Goal: Task Accomplishment & Management: Use online tool/utility

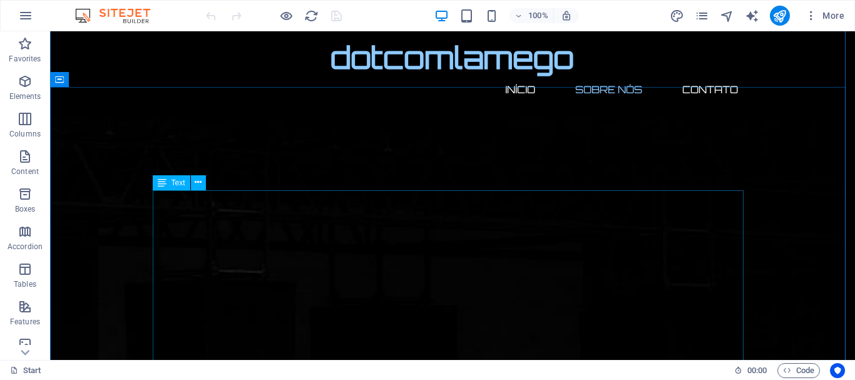
scroll to position [501, 0]
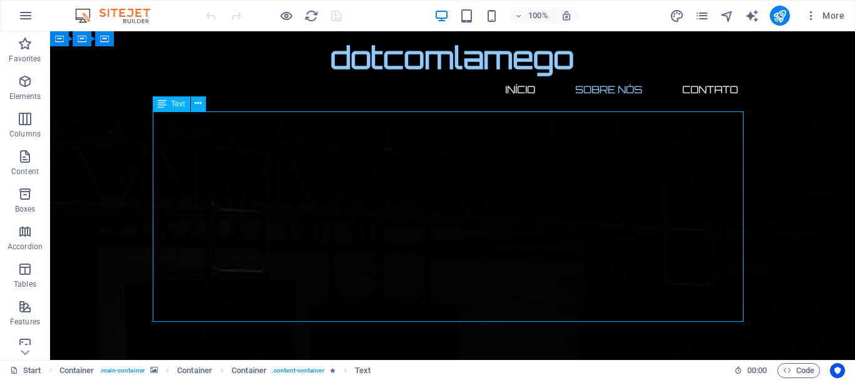
drag, startPoint x: 154, startPoint y: 119, endPoint x: 191, endPoint y: 130, distance: 38.4
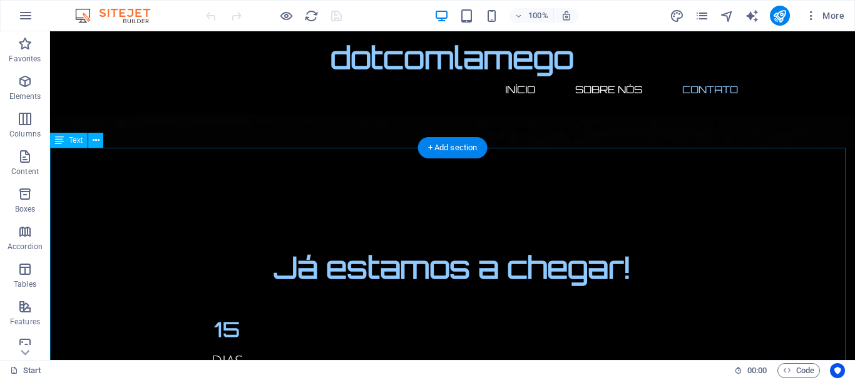
scroll to position [1363, 0]
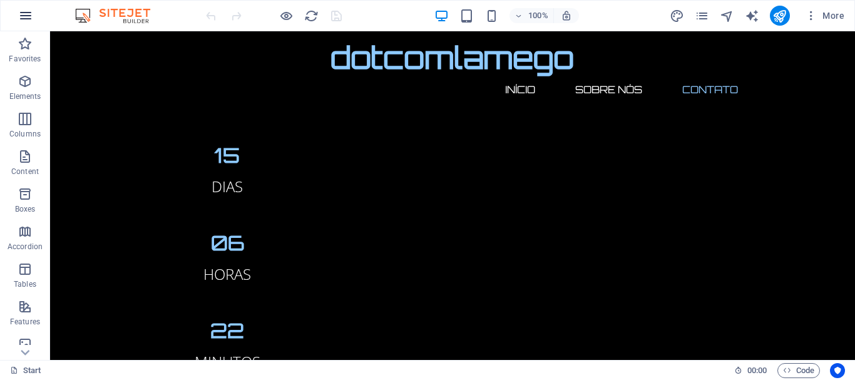
click at [26, 18] on icon "button" at bounding box center [25, 15] width 15 height 15
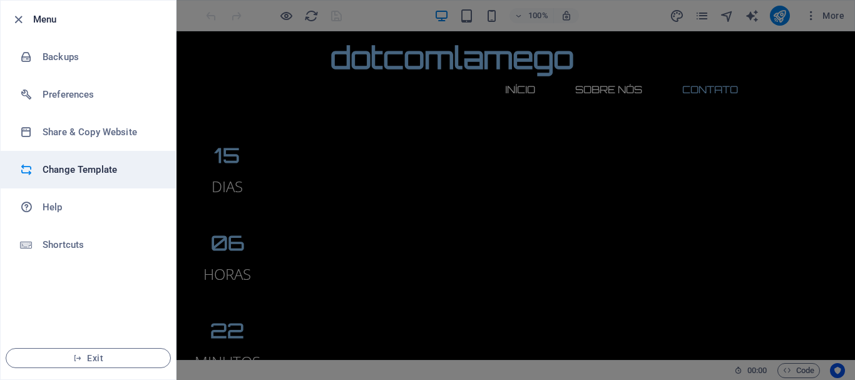
click at [101, 171] on h6 "Change Template" at bounding box center [101, 169] width 116 height 15
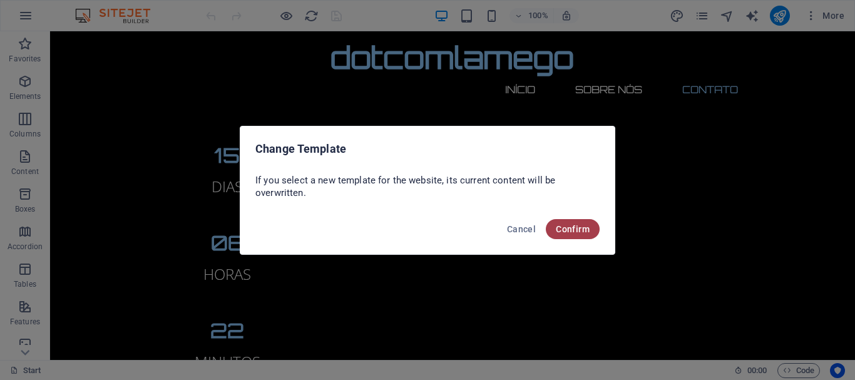
click at [575, 231] on span "Confirm" at bounding box center [573, 229] width 34 height 10
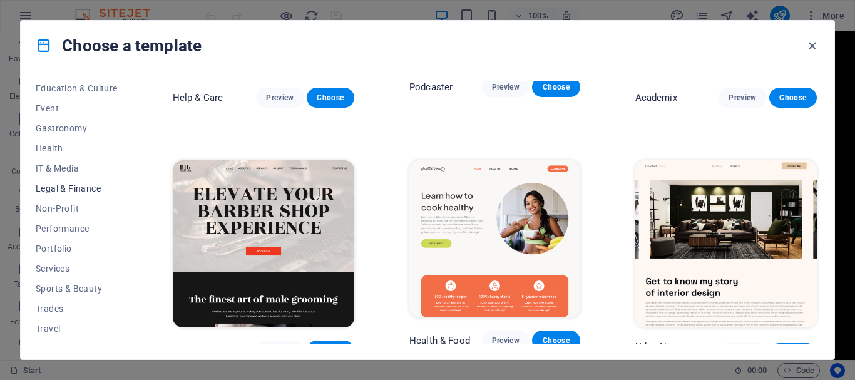
scroll to position [237, 0]
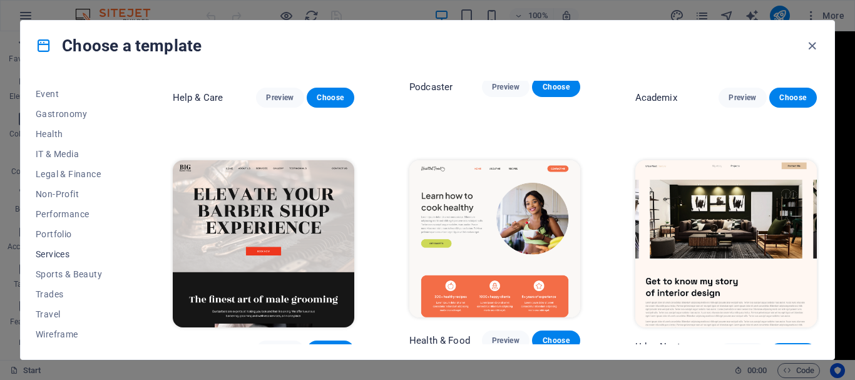
click at [56, 249] on span "Services" at bounding box center [77, 254] width 82 height 10
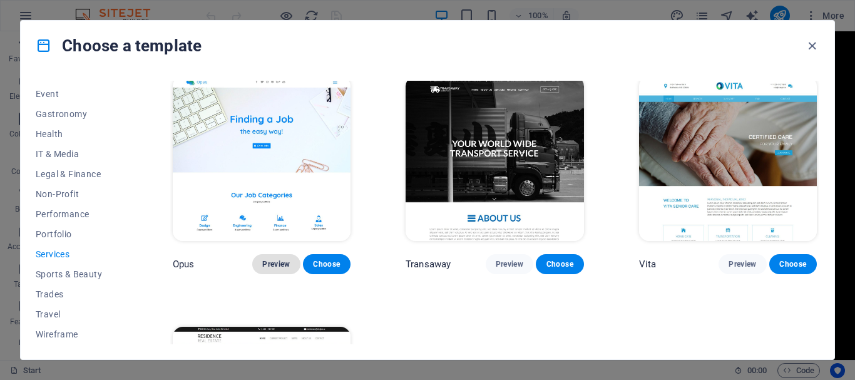
scroll to position [1683, 0]
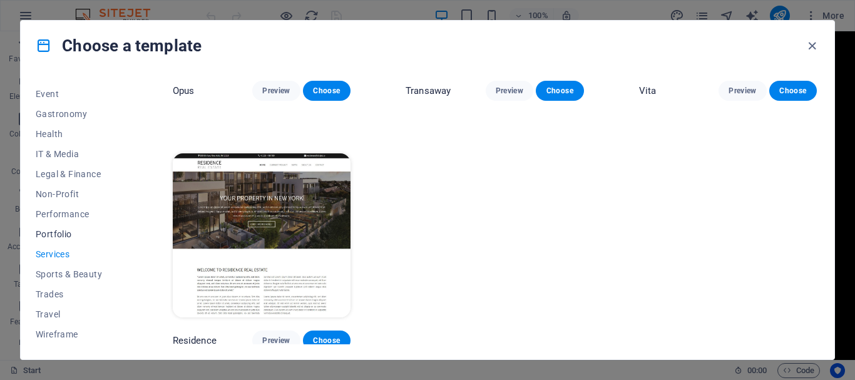
click at [53, 234] on span "Portfolio" at bounding box center [77, 234] width 82 height 10
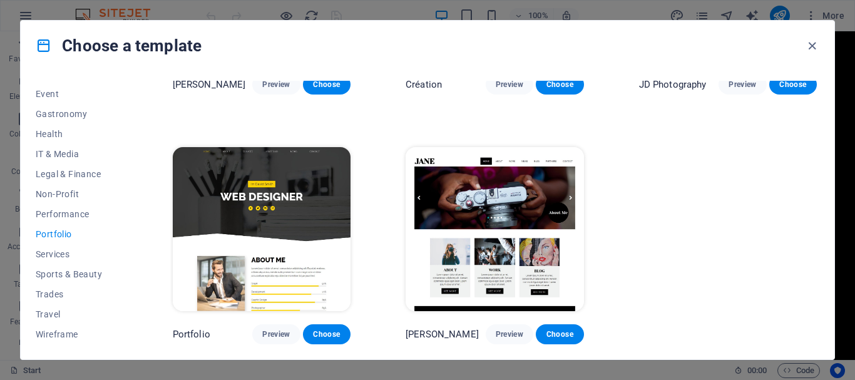
scroll to position [436, 0]
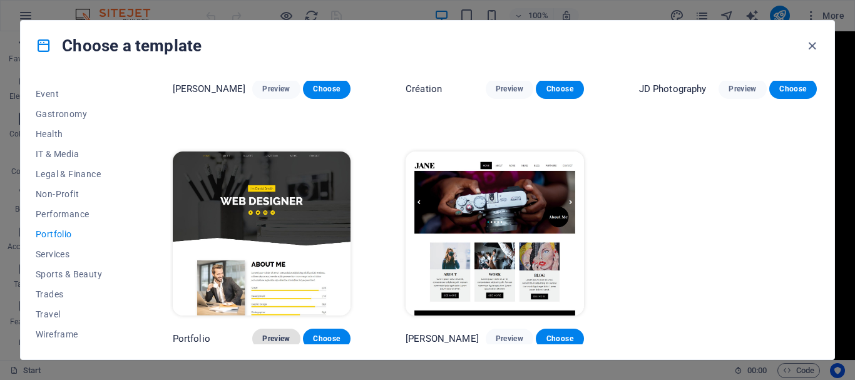
click at [275, 333] on span "Preview" at bounding box center [276, 338] width 28 height 10
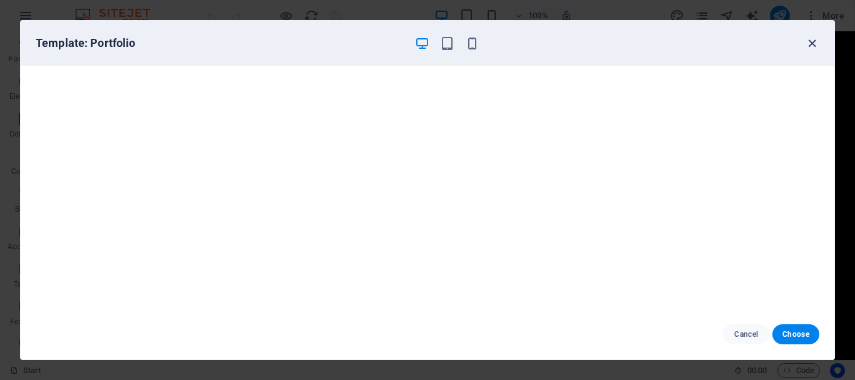
click at [813, 41] on icon "button" at bounding box center [812, 43] width 14 height 14
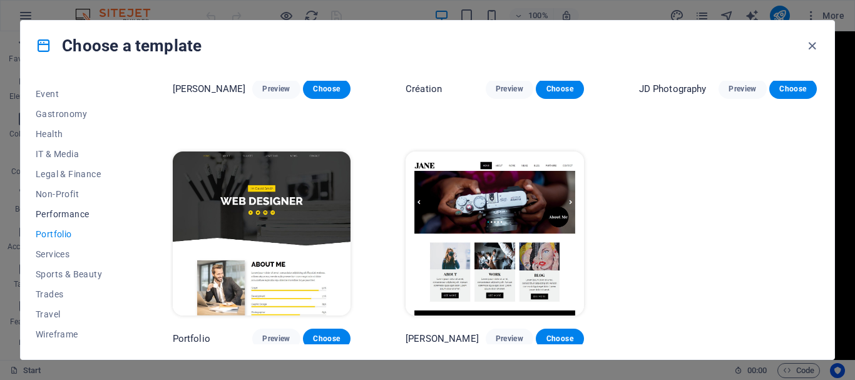
click at [48, 216] on span "Performance" at bounding box center [77, 214] width 82 height 10
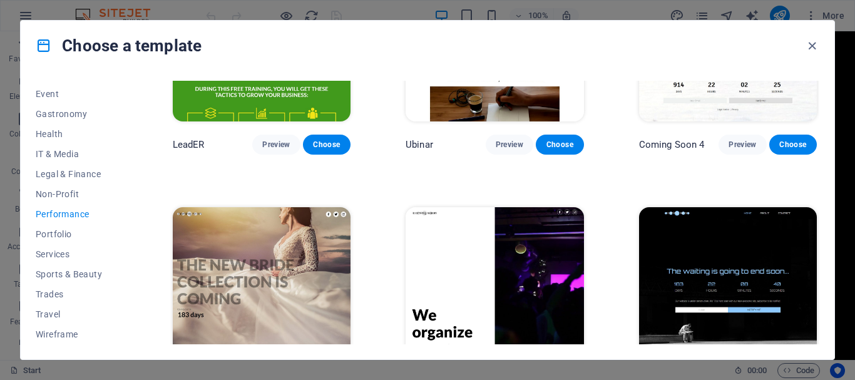
scroll to position [1176, 0]
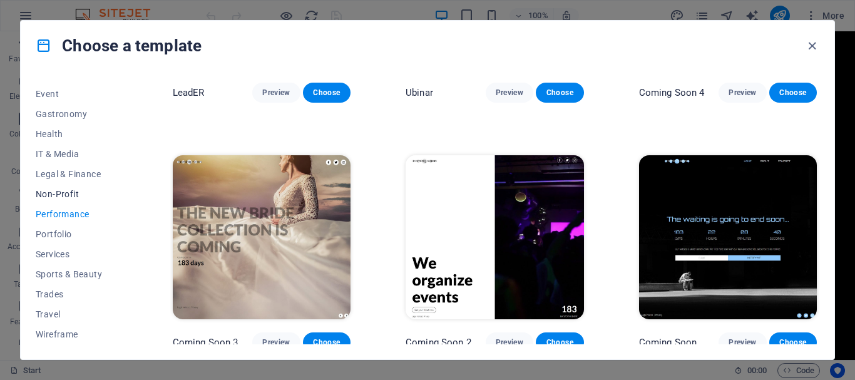
click at [63, 194] on span "Non-Profit" at bounding box center [77, 194] width 82 height 10
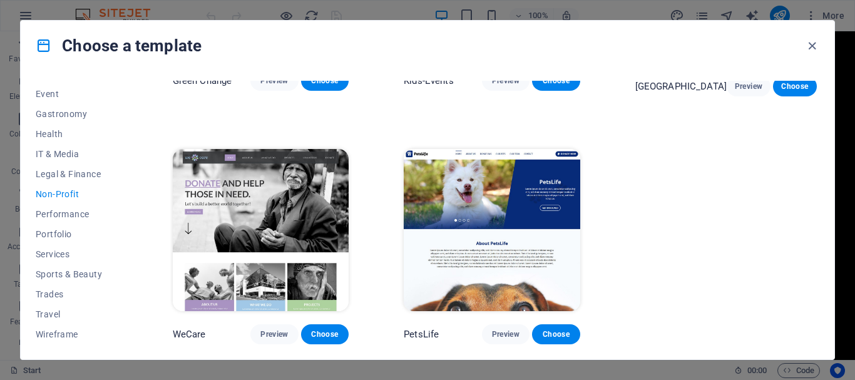
scroll to position [0, 0]
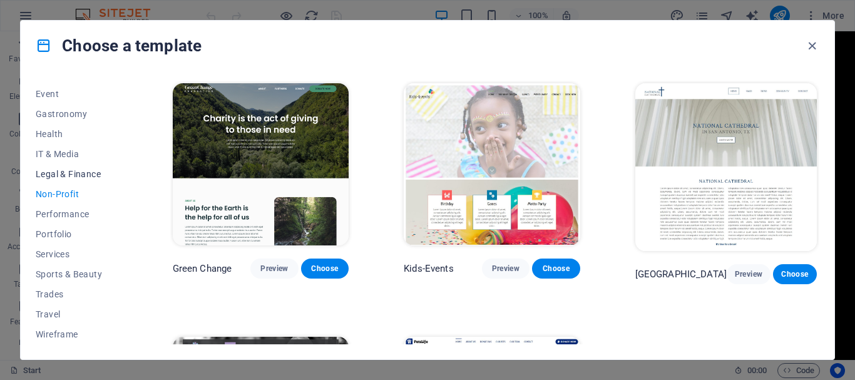
click at [68, 178] on span "Legal & Finance" at bounding box center [77, 174] width 82 height 10
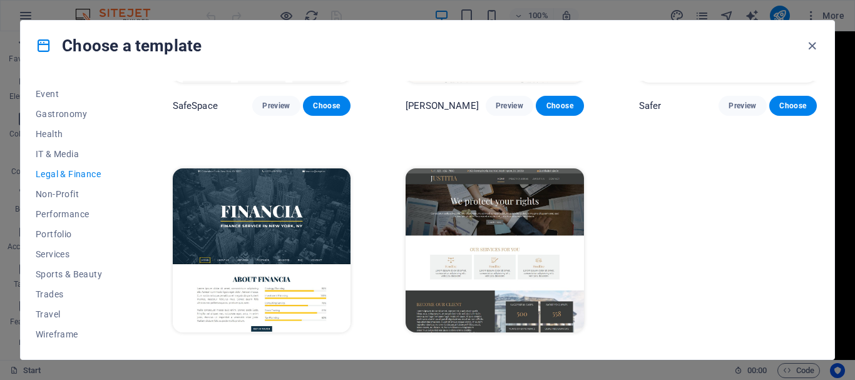
scroll to position [183, 0]
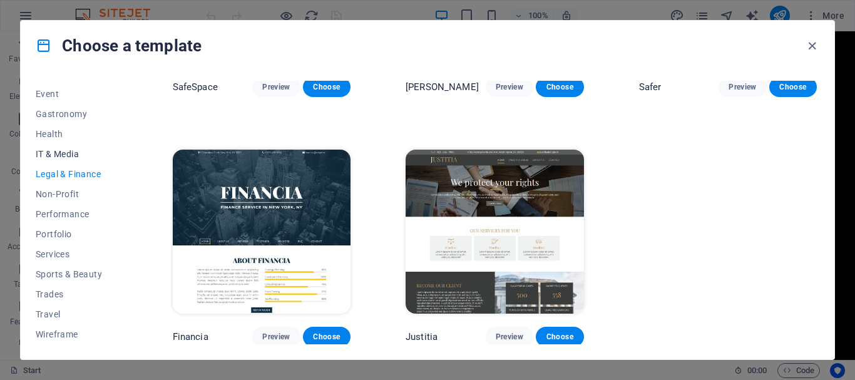
click at [79, 153] on span "IT & Media" at bounding box center [77, 154] width 82 height 10
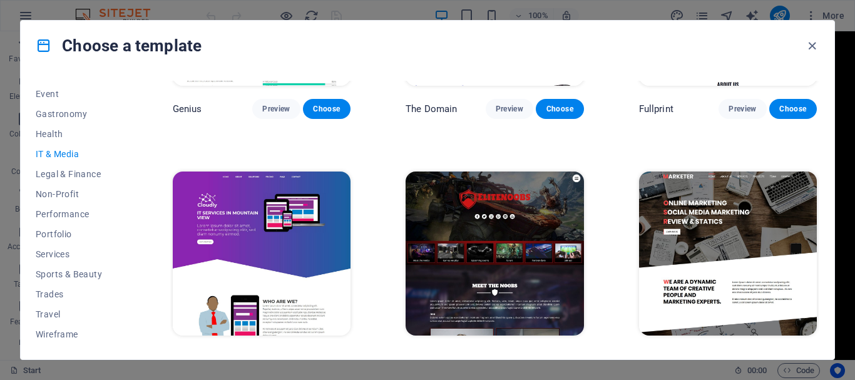
scroll to position [679, 0]
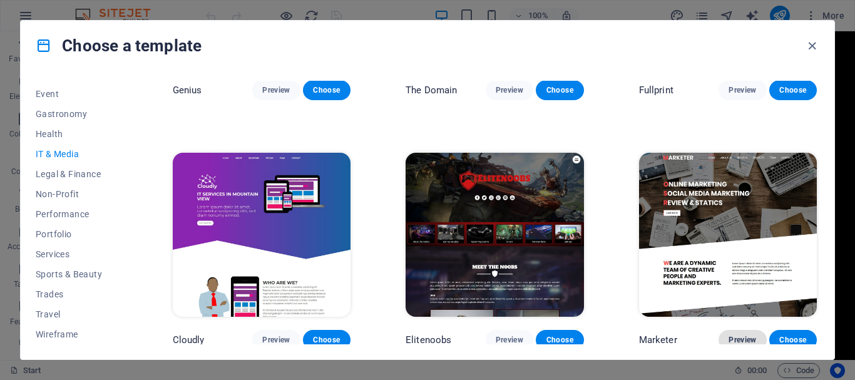
click at [736, 335] on span "Preview" at bounding box center [742, 340] width 28 height 10
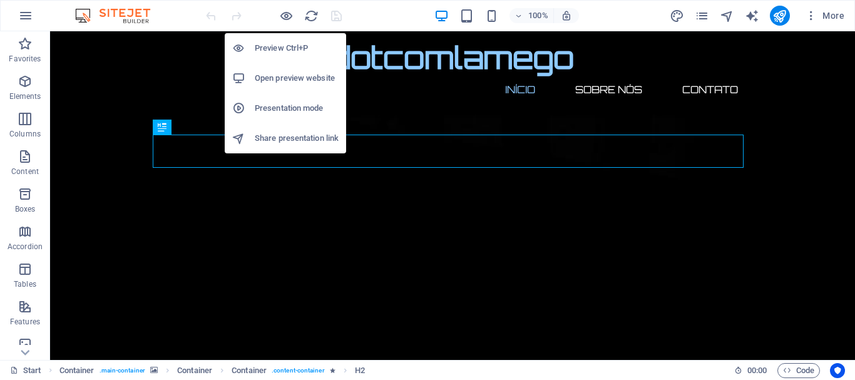
click at [287, 80] on h6 "Open preview website" at bounding box center [297, 78] width 84 height 15
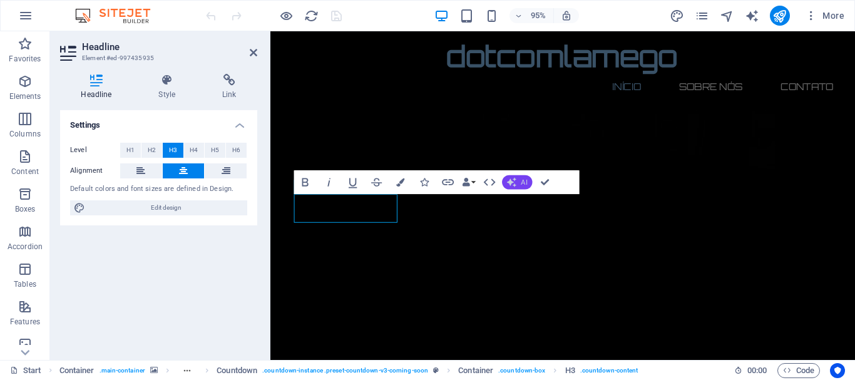
click at [522, 183] on span "AI" at bounding box center [524, 181] width 6 height 7
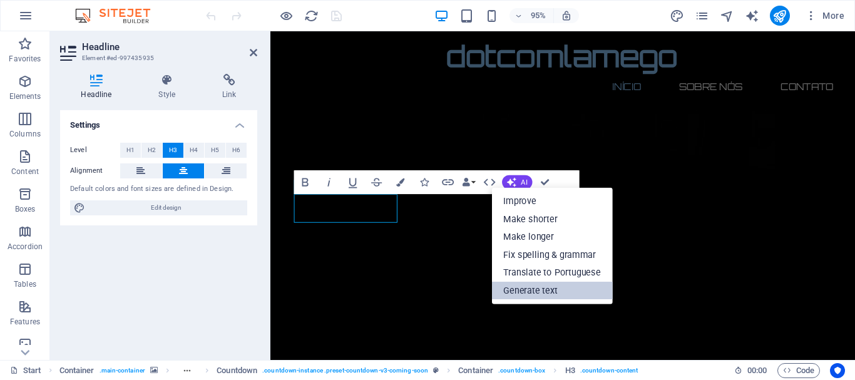
click at [538, 293] on link "Generate text" at bounding box center [552, 291] width 121 height 18
select select "English"
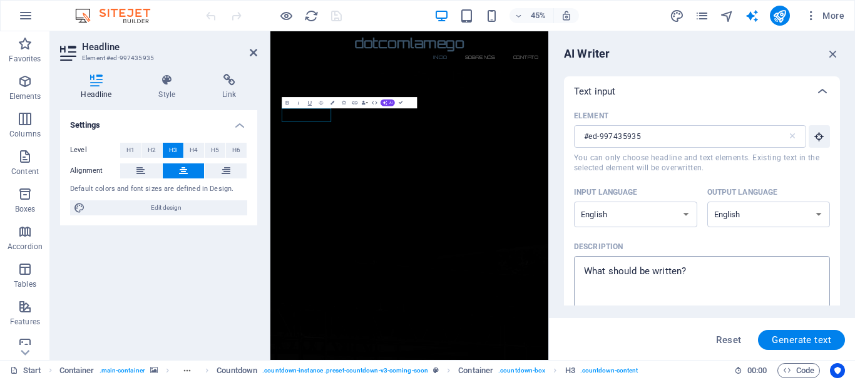
type textarea "x"
click at [671, 282] on textarea "Description x ​" at bounding box center [701, 282] width 243 height 41
click at [696, 275] on textarea "Description x ​" at bounding box center [701, 282] width 243 height 41
click at [684, 268] on textarea "Description x ​" at bounding box center [701, 282] width 243 height 41
drag, startPoint x: 692, startPoint y: 268, endPoint x: 643, endPoint y: 277, distance: 50.1
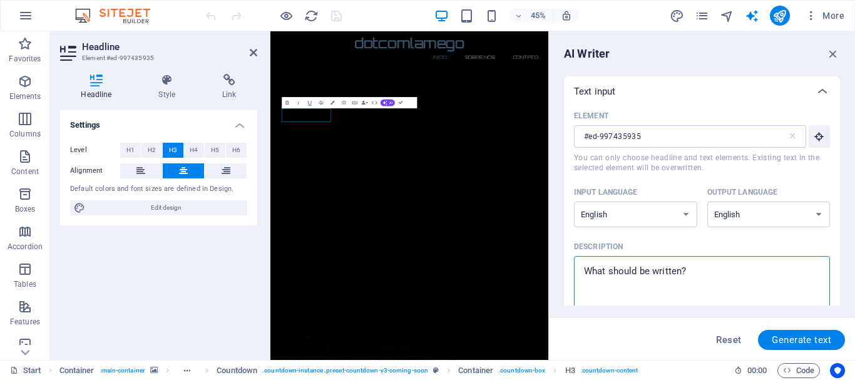
click at [643, 277] on textarea "Description x ​" at bounding box center [701, 282] width 243 height 41
type textarea "1"
type textarea "x"
type textarea "15"
type textarea "x"
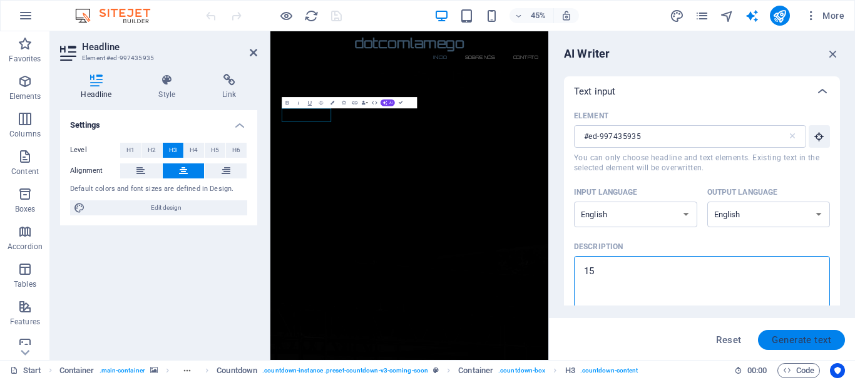
type textarea "15"
click at [797, 335] on span "Generate text" at bounding box center [800, 340] width 59 height 10
type textarea "x"
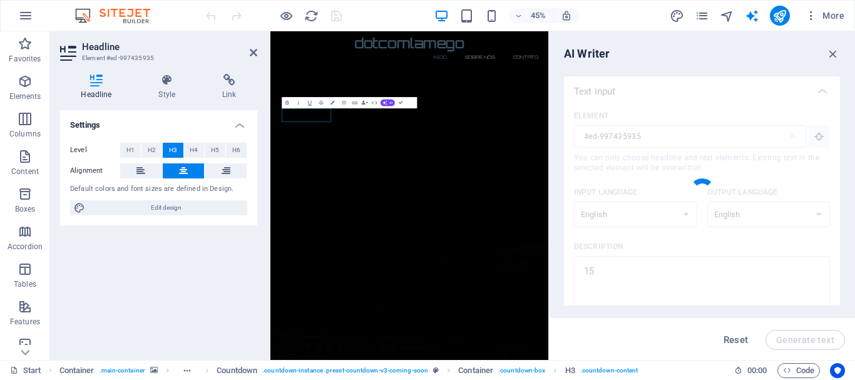
type textarea "x"
type textarea "Exciting updates coming soon—stay tuned for our launch!"
type textarea "x"
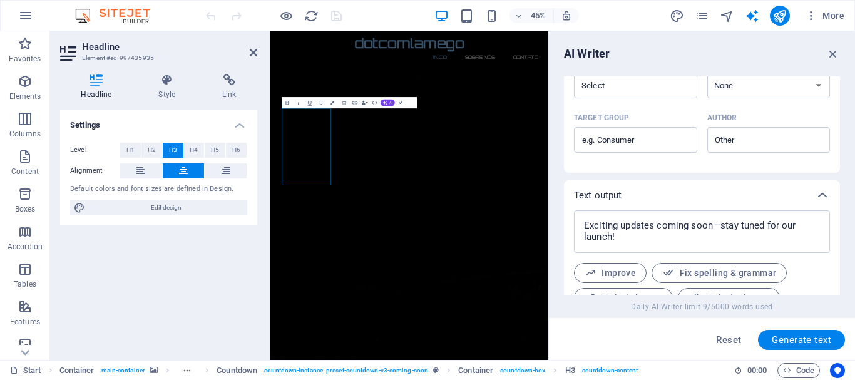
scroll to position [441, 0]
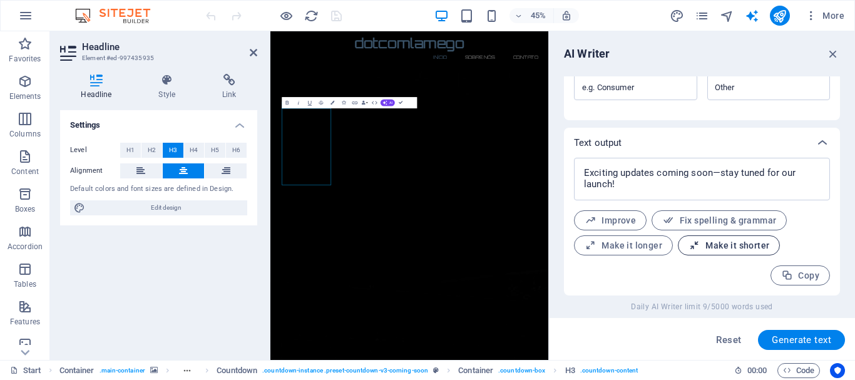
click at [741, 242] on span "Make it shorter" at bounding box center [728, 246] width 81 height 12
type textarea "x"
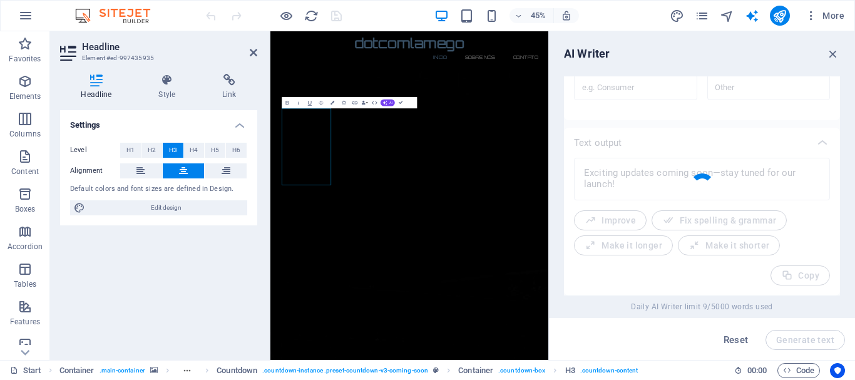
type textarea "x"
type textarea "Exciting updates are on the way—stay tuned for our launch!"
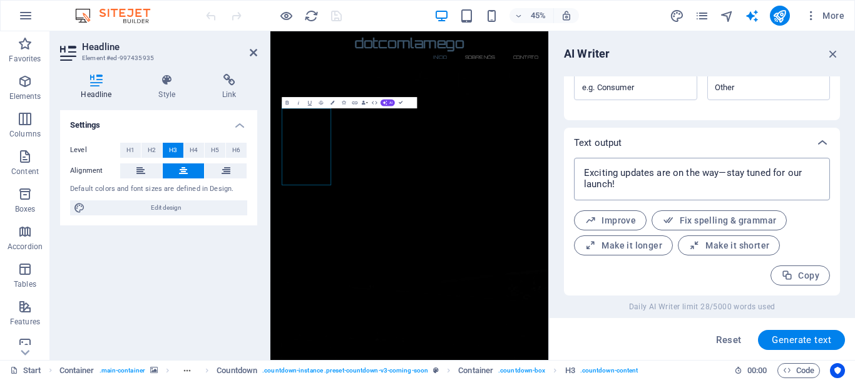
click at [641, 190] on textarea "Exciting updates are on the way—stay tuned for our launch!" at bounding box center [701, 179] width 243 height 30
type textarea "x"
type textarea "Exciting updates are on the way—stay tuned for our launch!"
click at [213, 280] on div "Settings Level H1 H2 H3 H4 H5 H6 Alignment Default colors and font sizes are de…" at bounding box center [158, 230] width 197 height 240
type textarea "x"
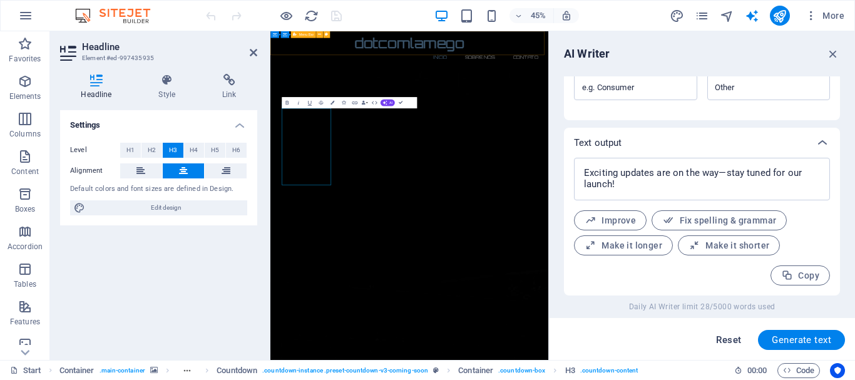
click at [733, 342] on span "Reset" at bounding box center [728, 340] width 25 height 10
type textarea "x"
type input "100"
type textarea "x"
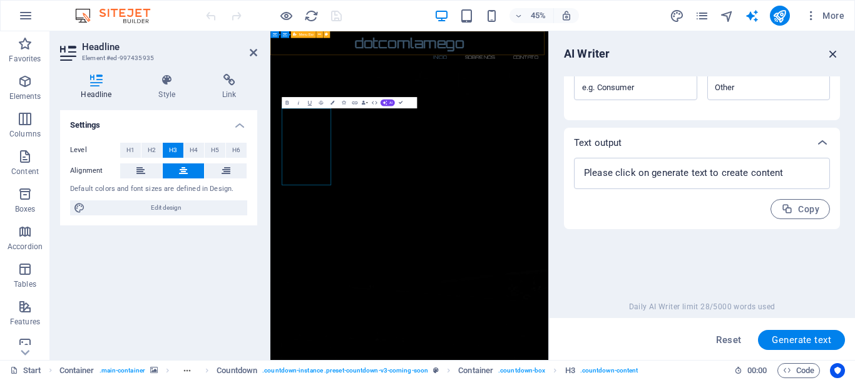
click at [835, 49] on icon "button" at bounding box center [833, 54] width 14 height 14
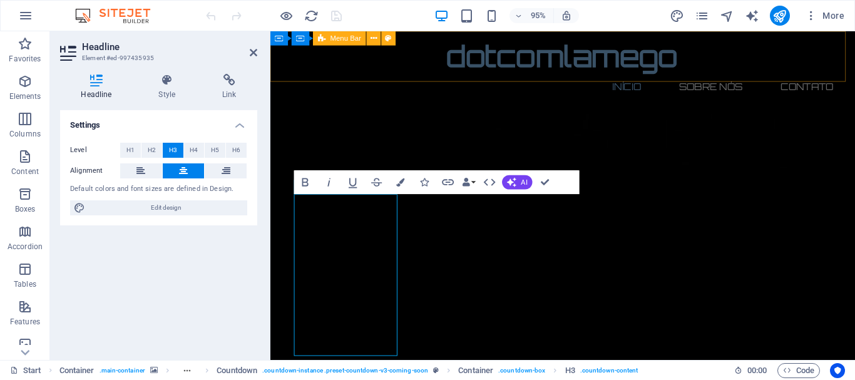
click at [191, 287] on div "Settings Level H1 H2 H3 H4 H5 H6 Alignment Default colors and font sizes are de…" at bounding box center [158, 230] width 197 height 240
click at [796, 369] on span "Code" at bounding box center [798, 370] width 31 height 15
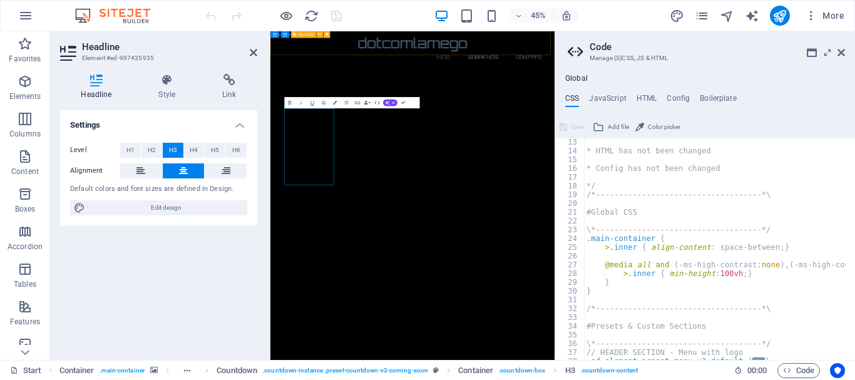
scroll to position [68, 0]
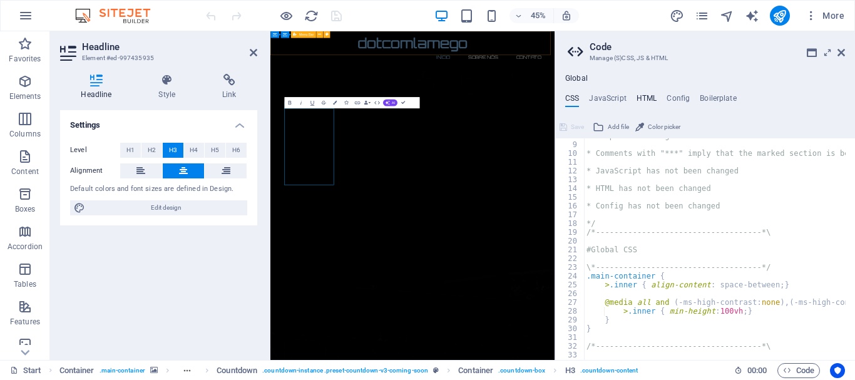
click at [649, 99] on h4 "HTML" at bounding box center [646, 101] width 21 height 14
type textarea "<a href="#main-content" class="wv-link-content button">Skip to main content</a>"
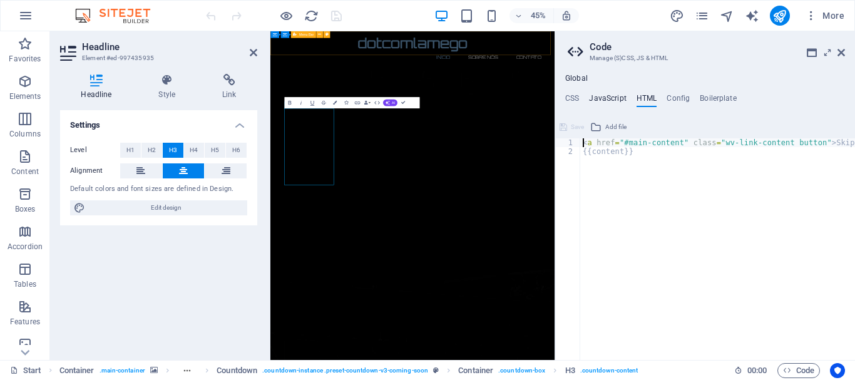
click at [618, 94] on h4 "JavaScript" at bounding box center [607, 101] width 37 height 14
type textarea "/* JS for preset "Horizontal form" */"
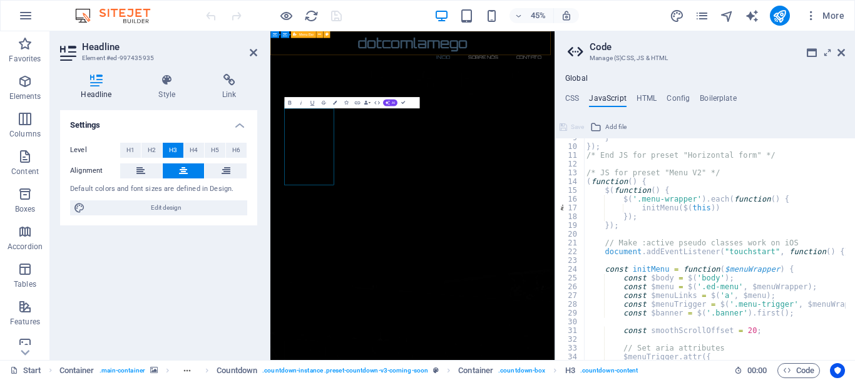
scroll to position [188, 0]
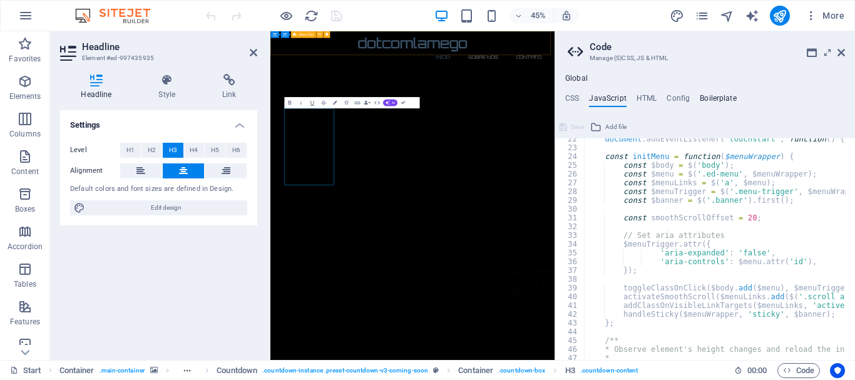
click at [724, 99] on h4 "Boilerplate" at bounding box center [717, 101] width 37 height 14
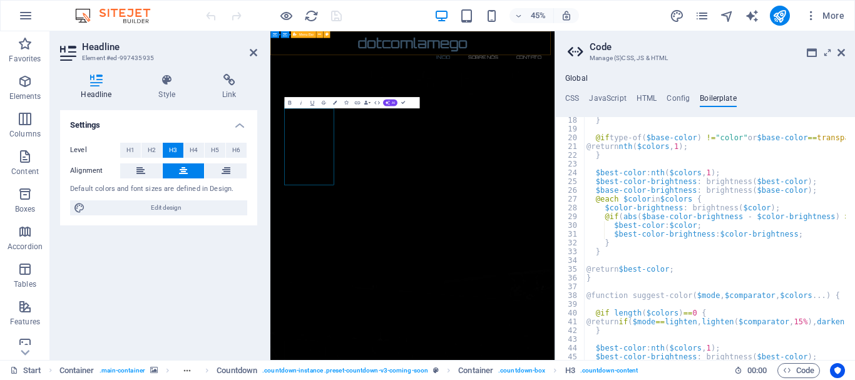
scroll to position [127, 0]
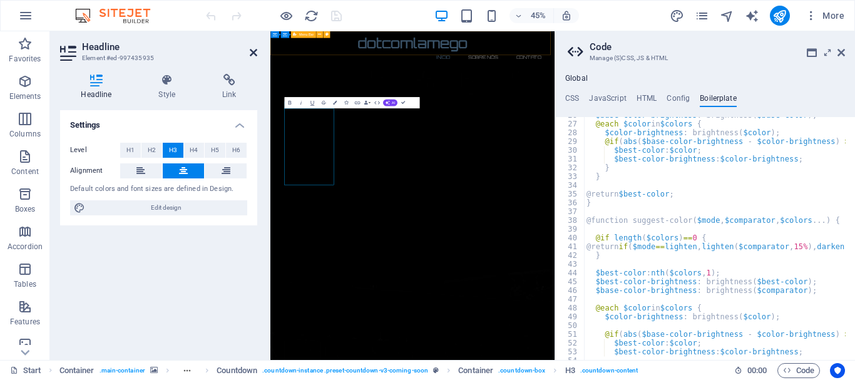
click at [250, 54] on icon at bounding box center [254, 53] width 8 height 10
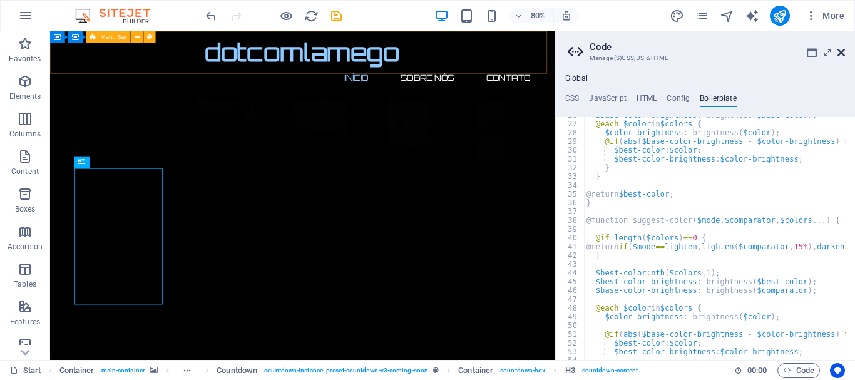
click at [842, 49] on icon at bounding box center [841, 53] width 8 height 10
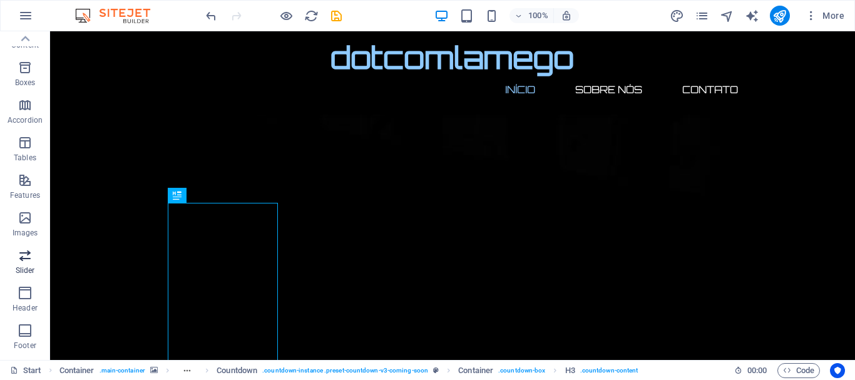
scroll to position [0, 0]
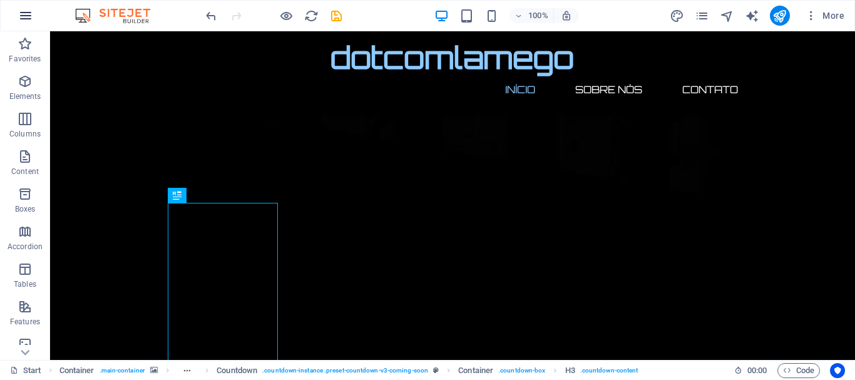
click at [23, 13] on icon "button" at bounding box center [25, 15] width 15 height 15
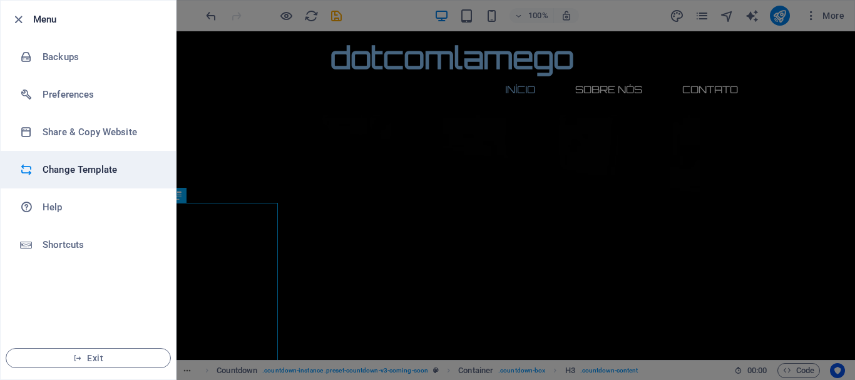
click at [103, 168] on h6 "Change Template" at bounding box center [101, 169] width 116 height 15
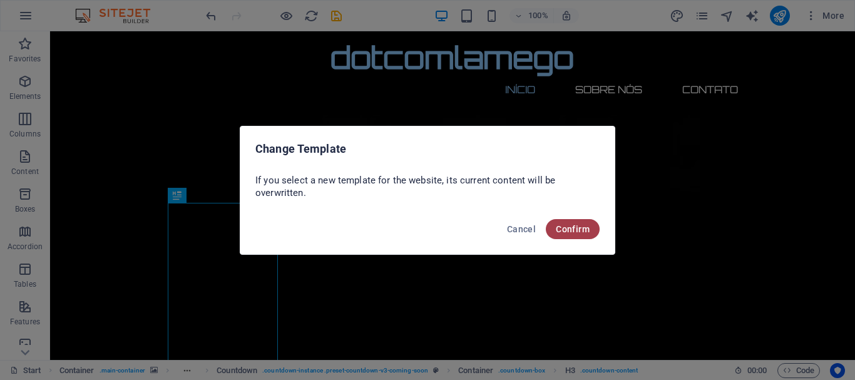
click at [578, 228] on span "Confirm" at bounding box center [573, 229] width 34 height 10
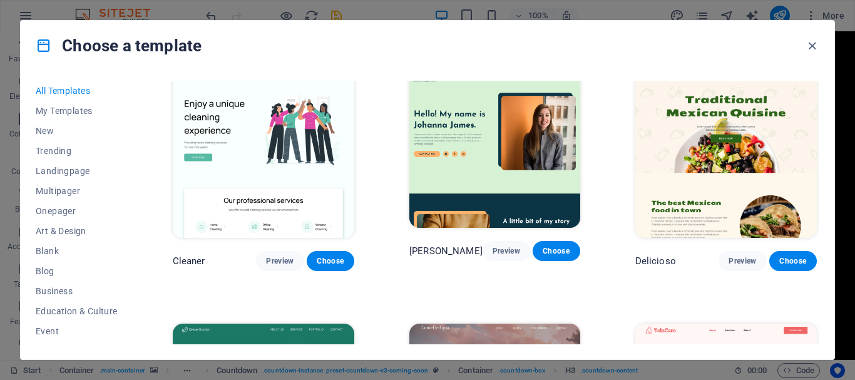
scroll to position [1877, 0]
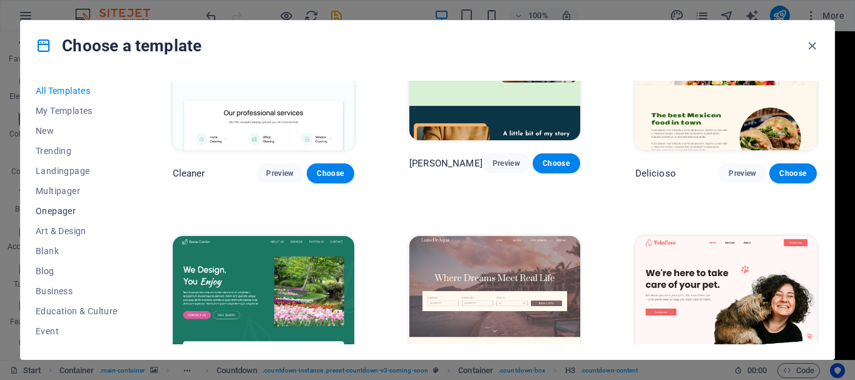
click at [57, 208] on span "Onepager" at bounding box center [77, 211] width 82 height 10
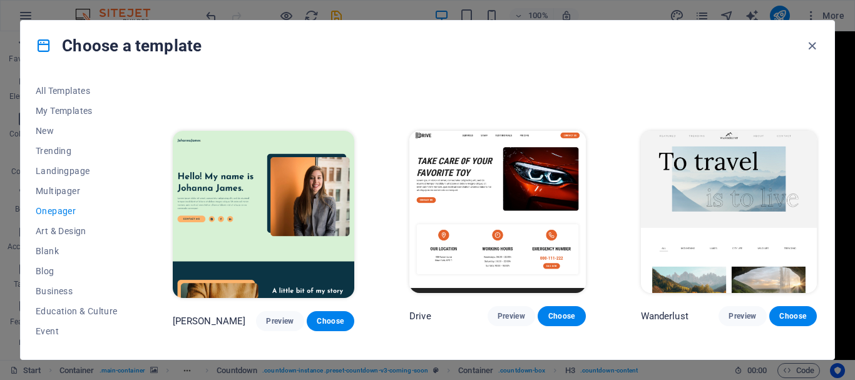
scroll to position [813, 0]
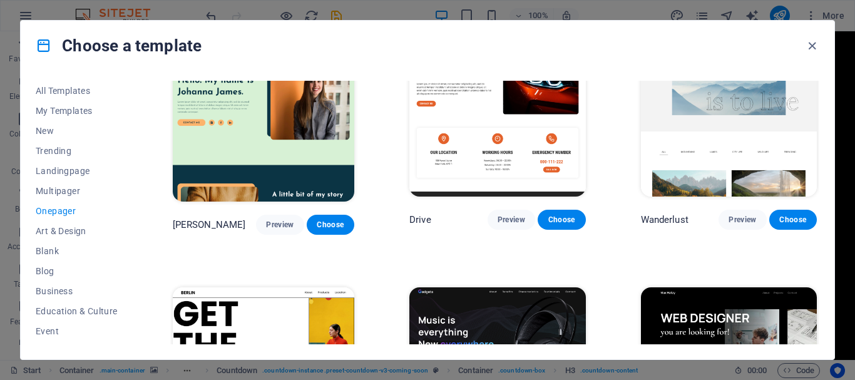
click at [60, 210] on span "Onepager" at bounding box center [77, 211] width 82 height 10
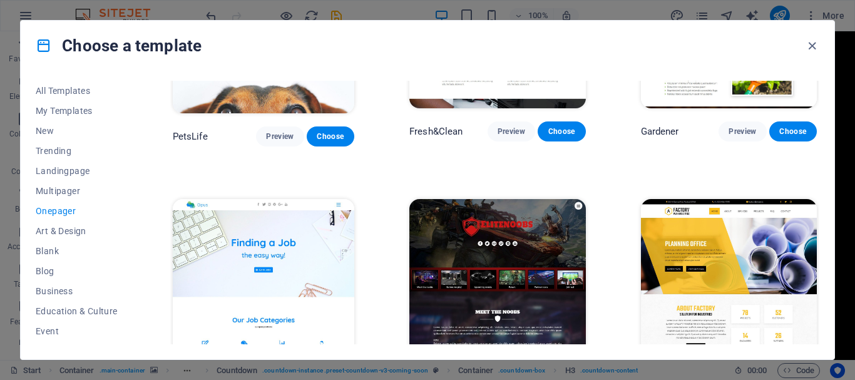
scroll to position [4380, 0]
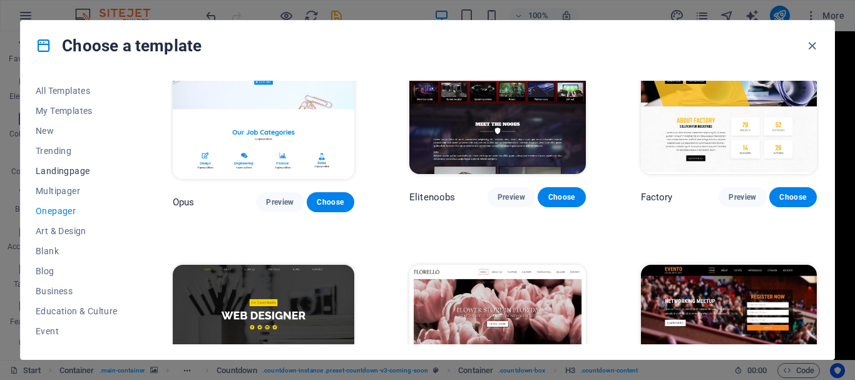
click at [57, 168] on span "Landingpage" at bounding box center [77, 171] width 82 height 10
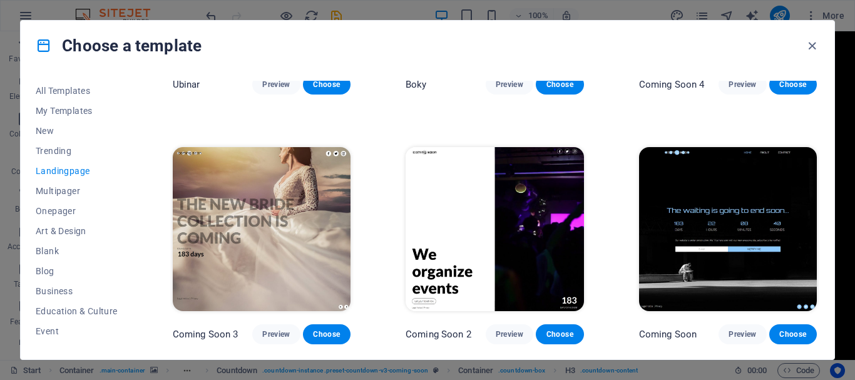
scroll to position [1921, 0]
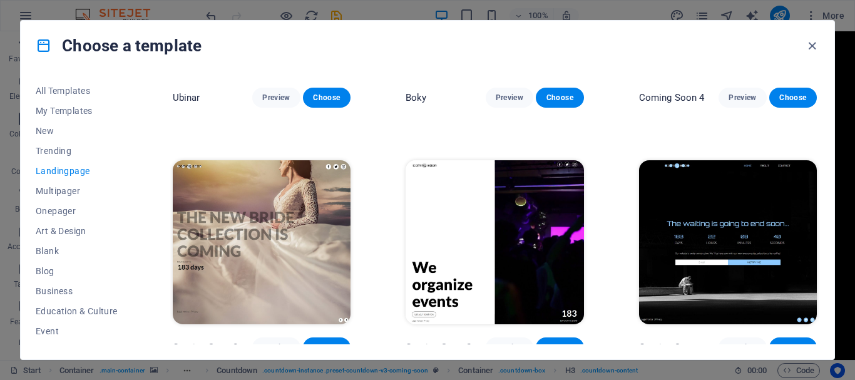
click at [281, 273] on img at bounding box center [262, 242] width 178 height 164
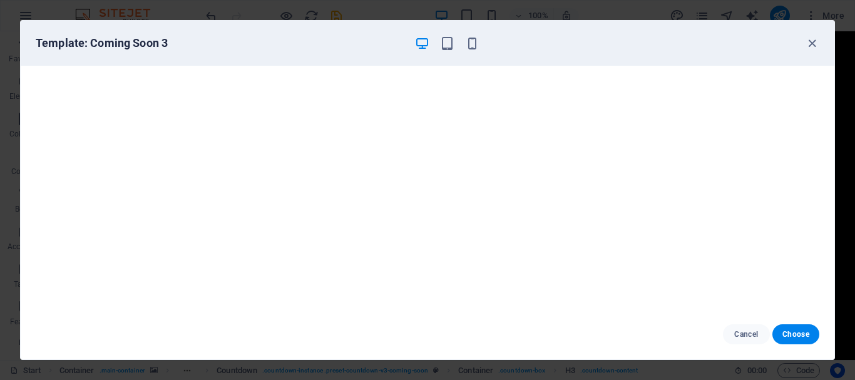
scroll to position [3, 0]
click at [811, 43] on icon "button" at bounding box center [812, 43] width 14 height 14
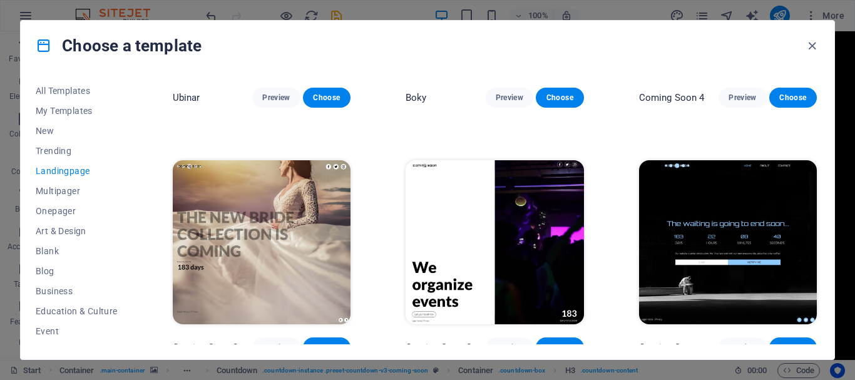
click at [529, 233] on img at bounding box center [494, 242] width 178 height 164
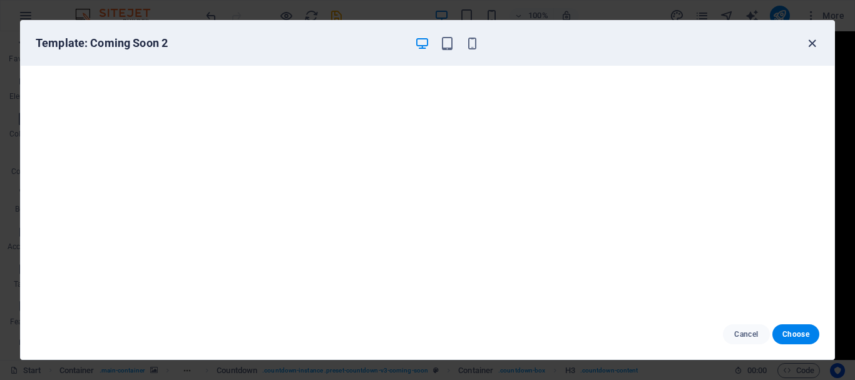
click at [813, 38] on icon "button" at bounding box center [812, 43] width 14 height 14
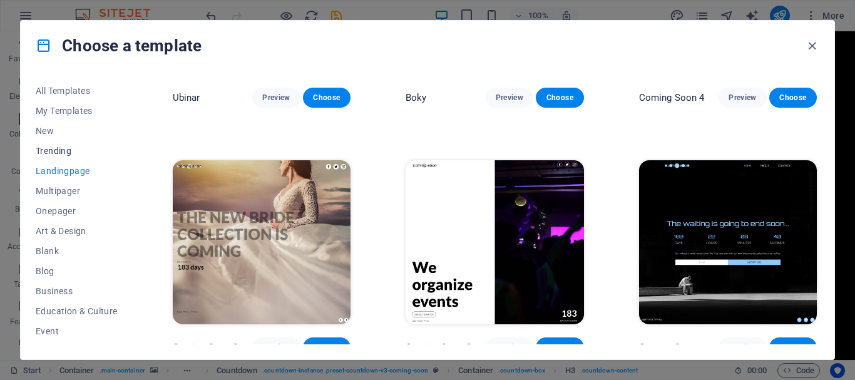
click at [64, 152] on span "Trending" at bounding box center [77, 151] width 82 height 10
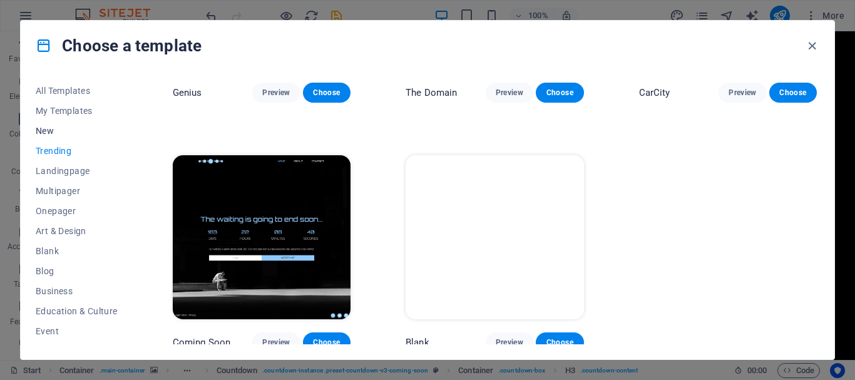
click at [46, 132] on span "New" at bounding box center [77, 131] width 82 height 10
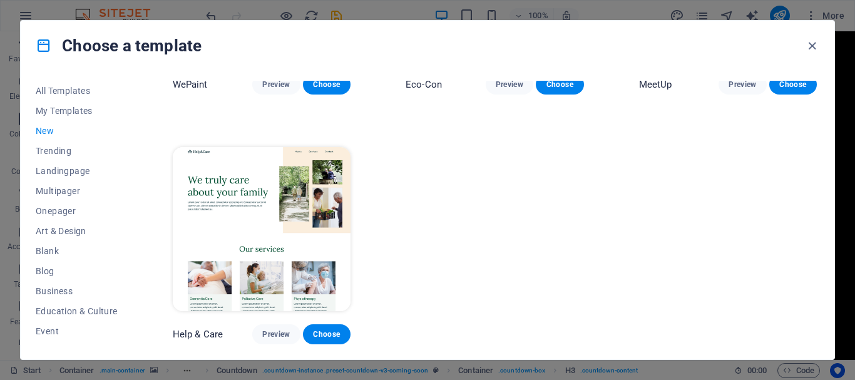
scroll to position [928, 0]
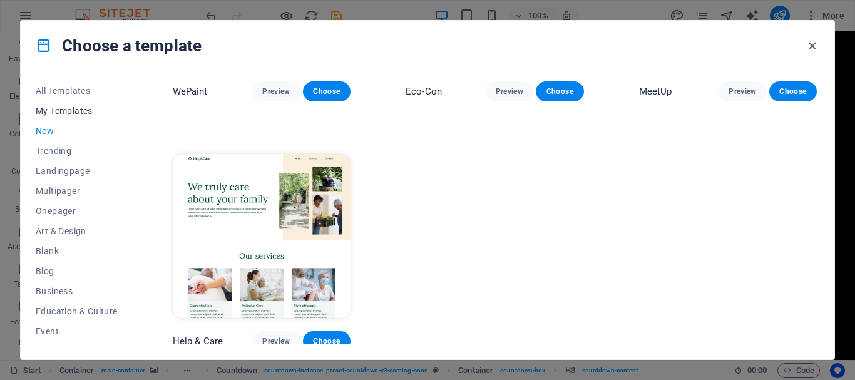
click at [65, 110] on span "My Templates" at bounding box center [77, 111] width 82 height 10
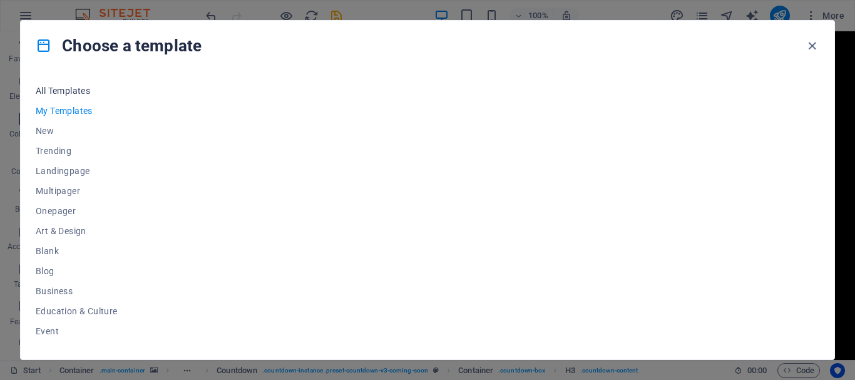
click at [73, 90] on span "All Templates" at bounding box center [77, 91] width 82 height 10
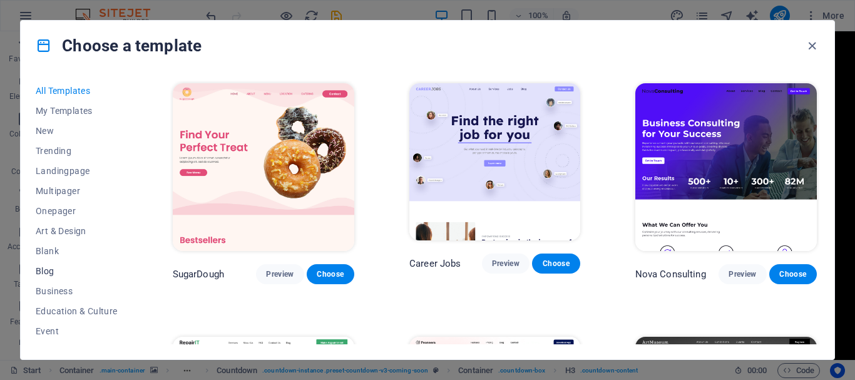
click at [44, 272] on span "Blog" at bounding box center [77, 271] width 82 height 10
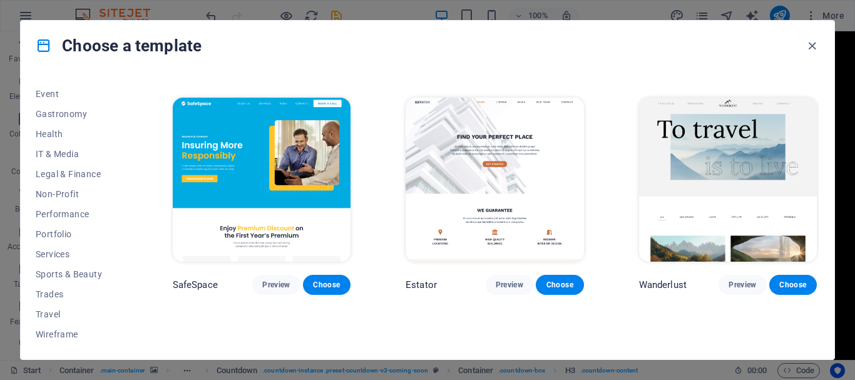
scroll to position [876, 0]
